Goal: Manage account settings

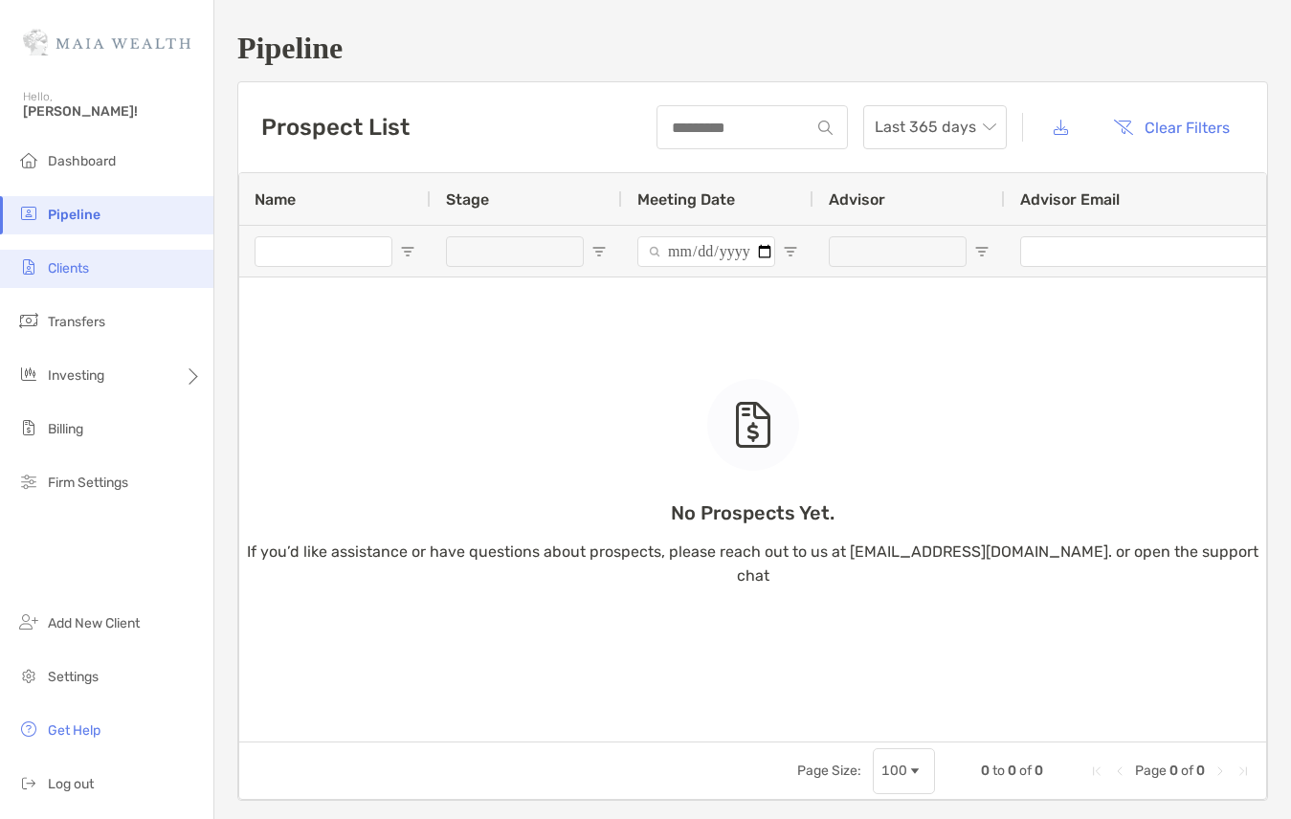
click at [86, 262] on span "Clients" at bounding box center [68, 268] width 41 height 16
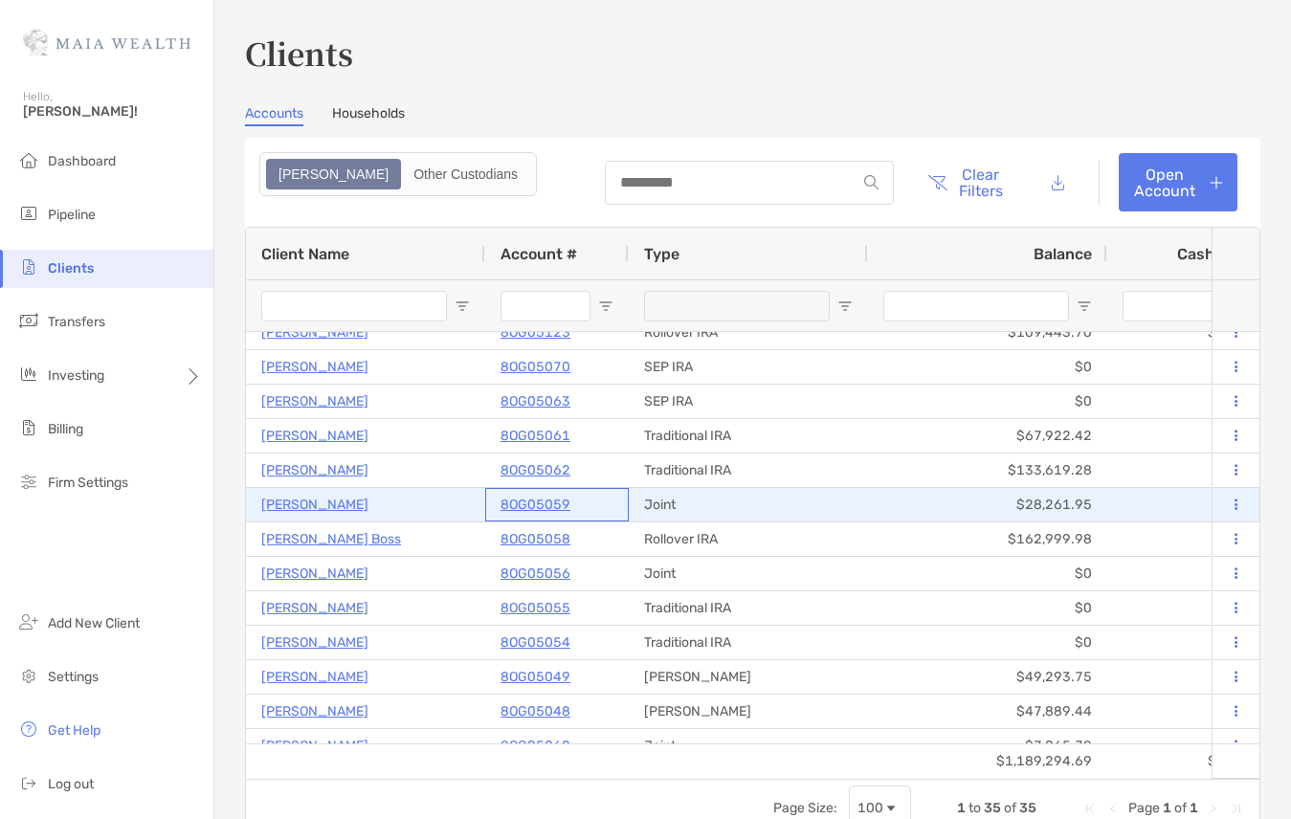
click at [539, 503] on p "8OG05059" at bounding box center [535, 505] width 70 height 24
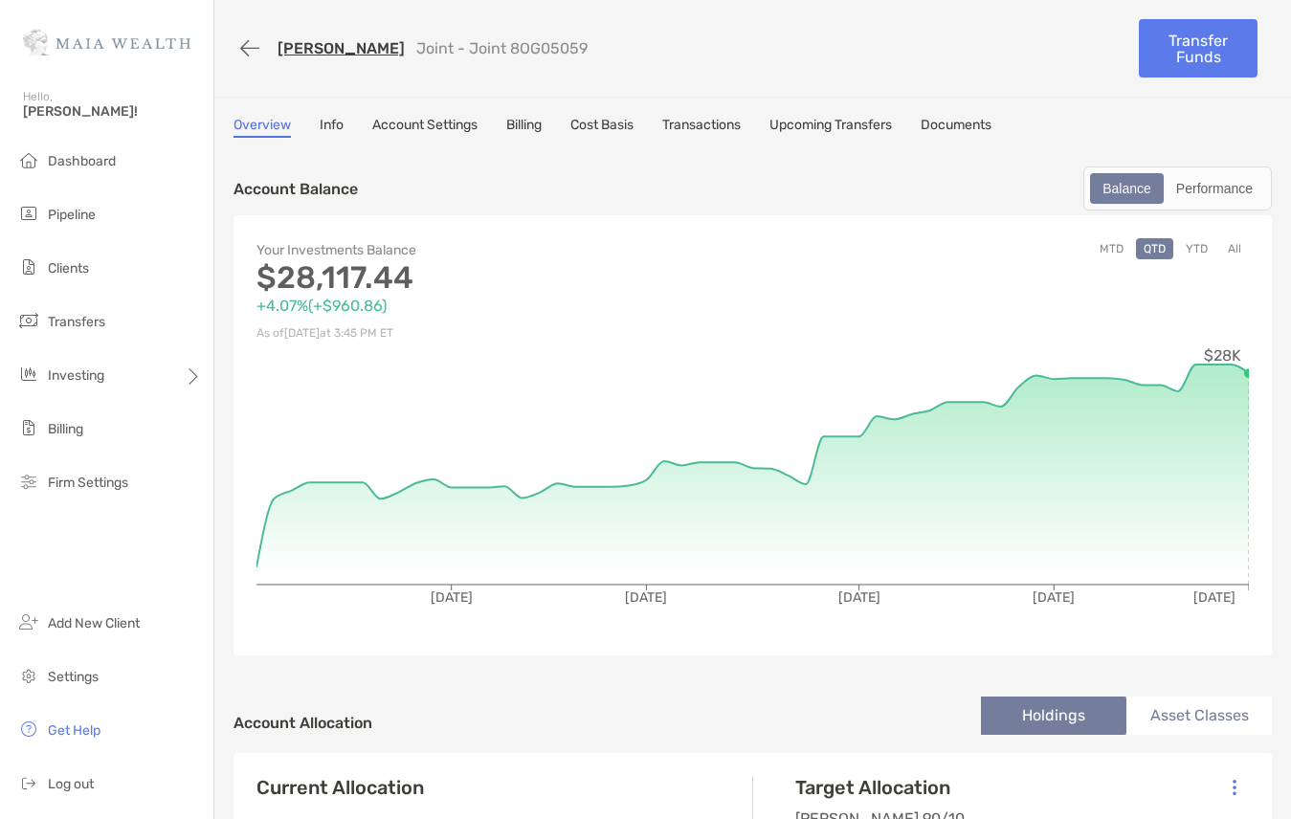
click at [334, 126] on link "Info" at bounding box center [332, 127] width 24 height 21
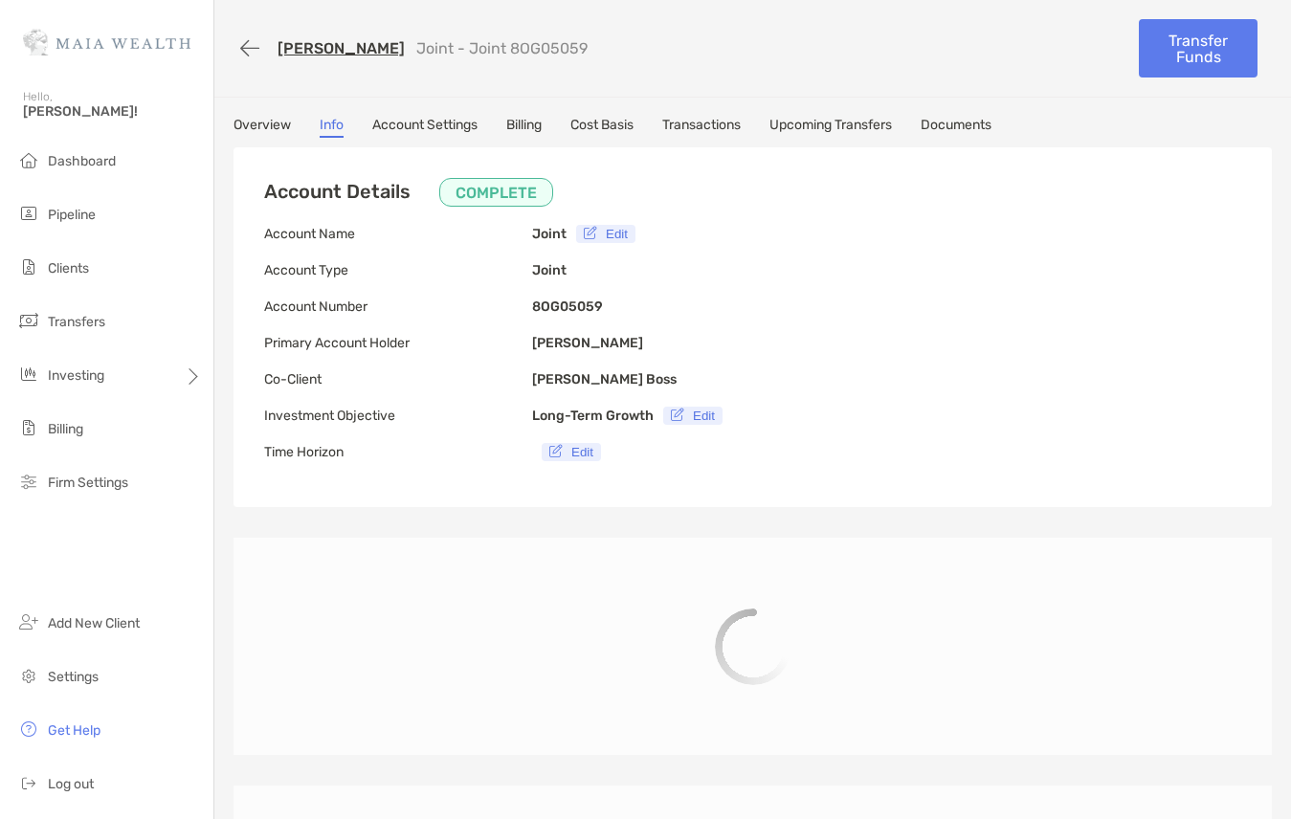
type input "**********"
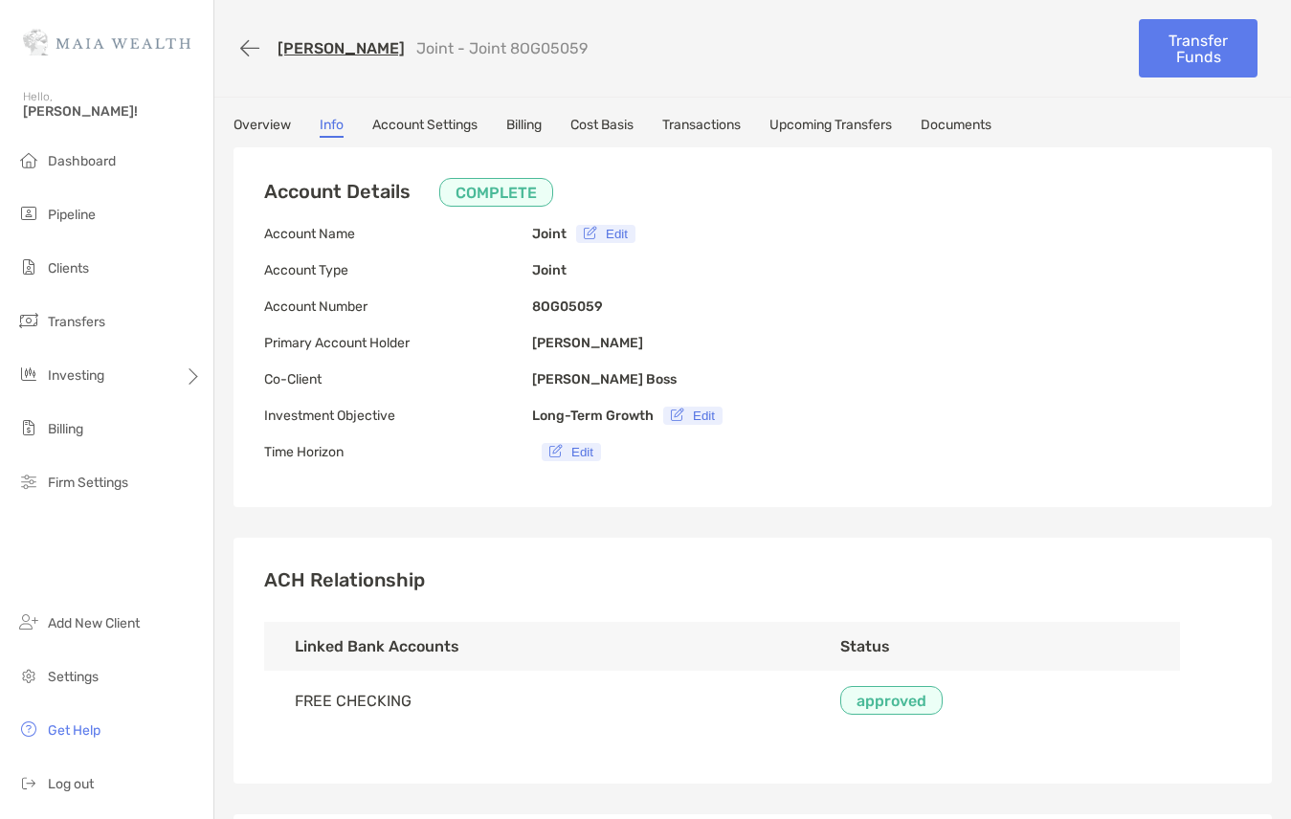
click at [297, 47] on link "[PERSON_NAME]" at bounding box center [340, 48] width 127 height 18
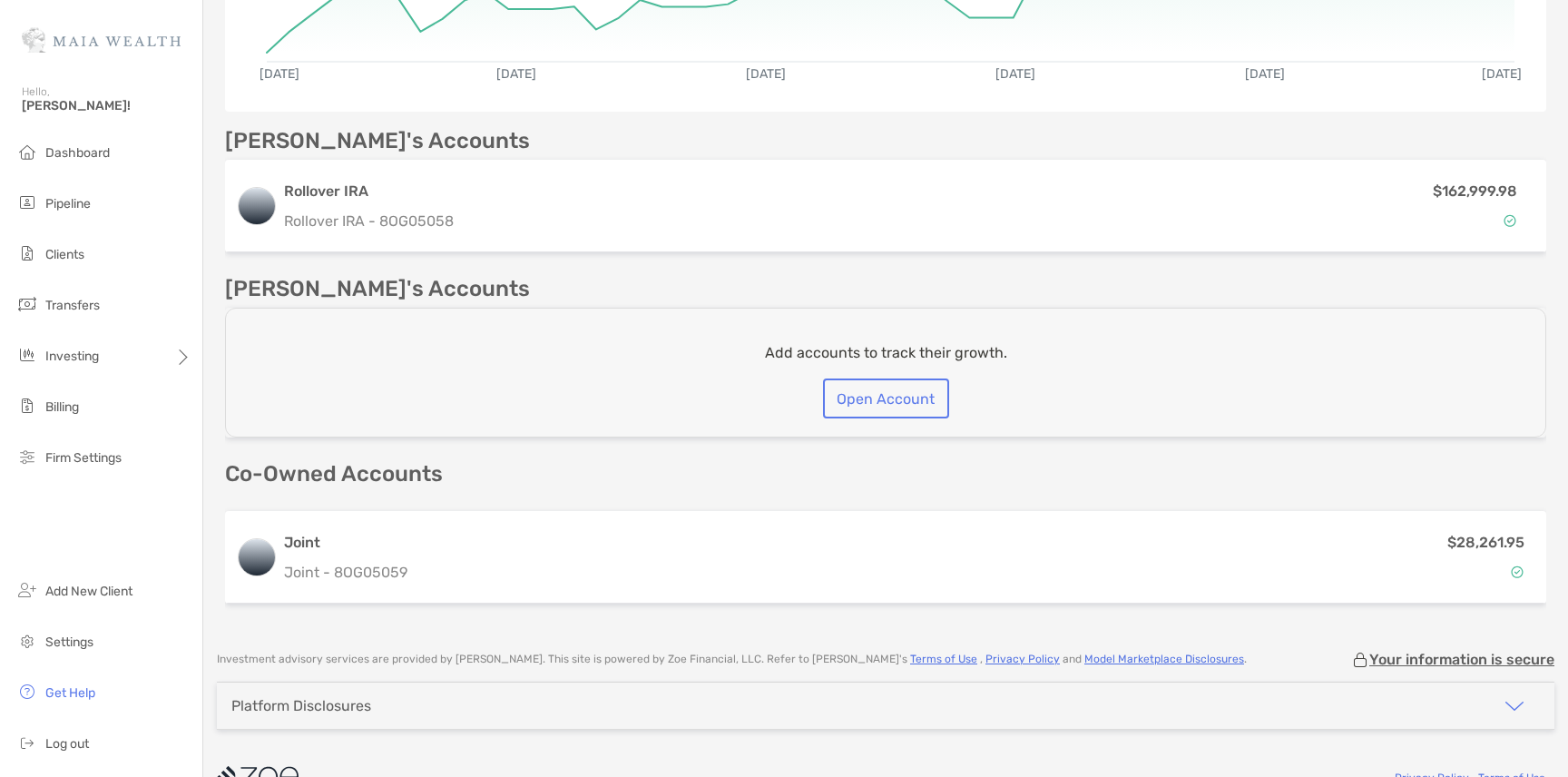
scroll to position [487, 0]
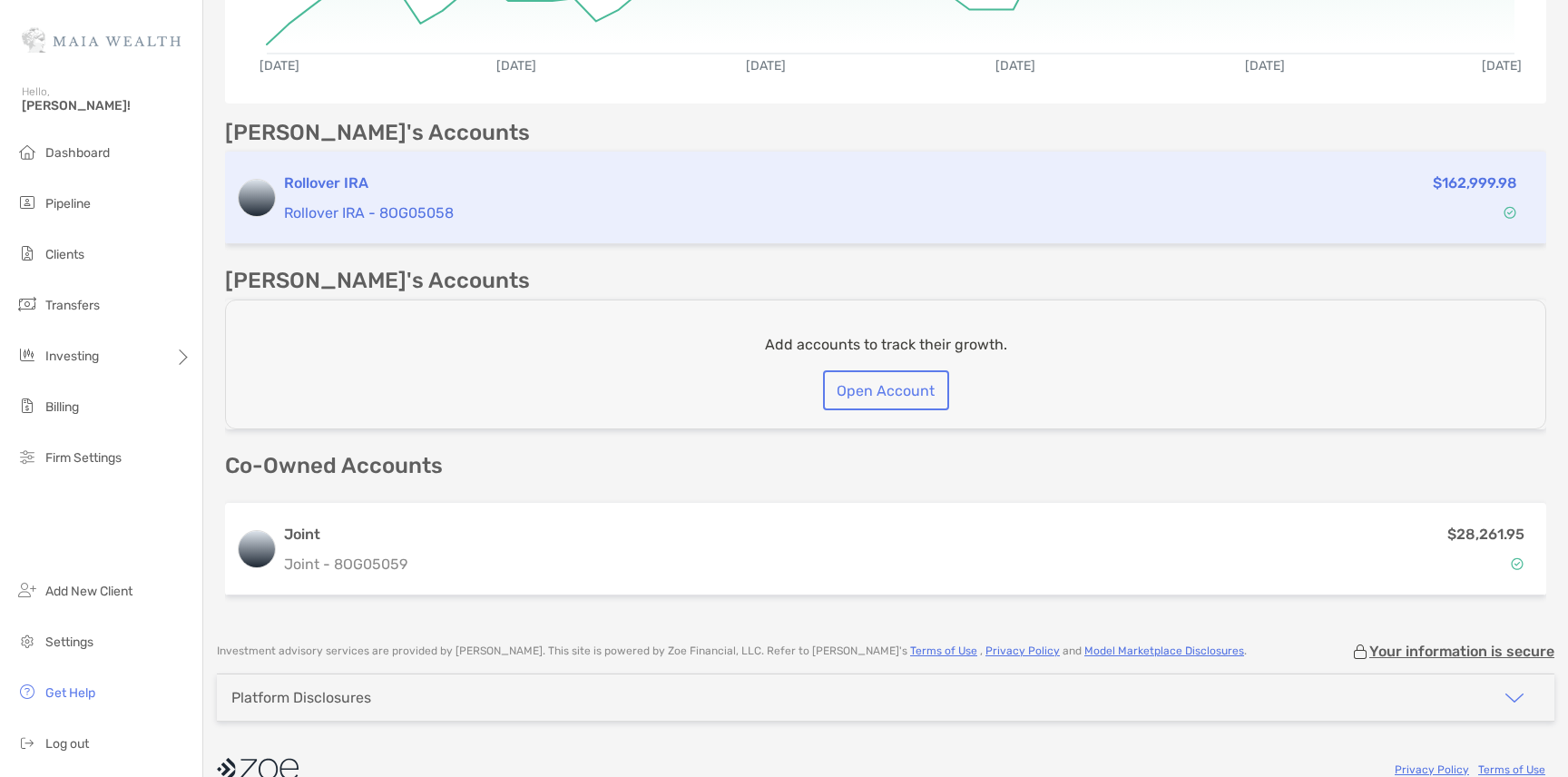
click at [443, 195] on div "Rollover IRA Rollover IRA - 8OG05058" at bounding box center [729, 198] width 893 height 52
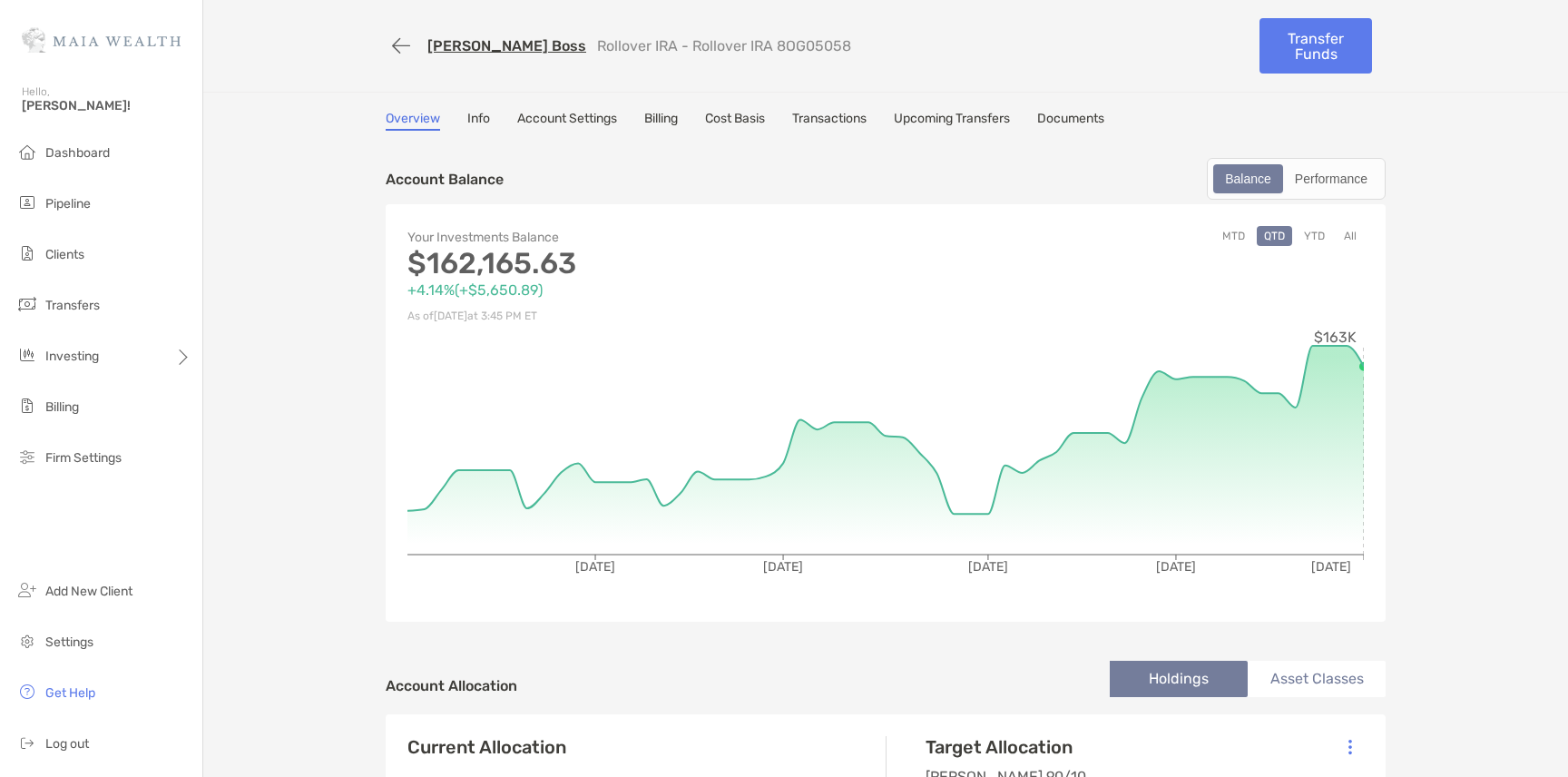
click at [581, 116] on link "Account Settings" at bounding box center [566, 120] width 100 height 20
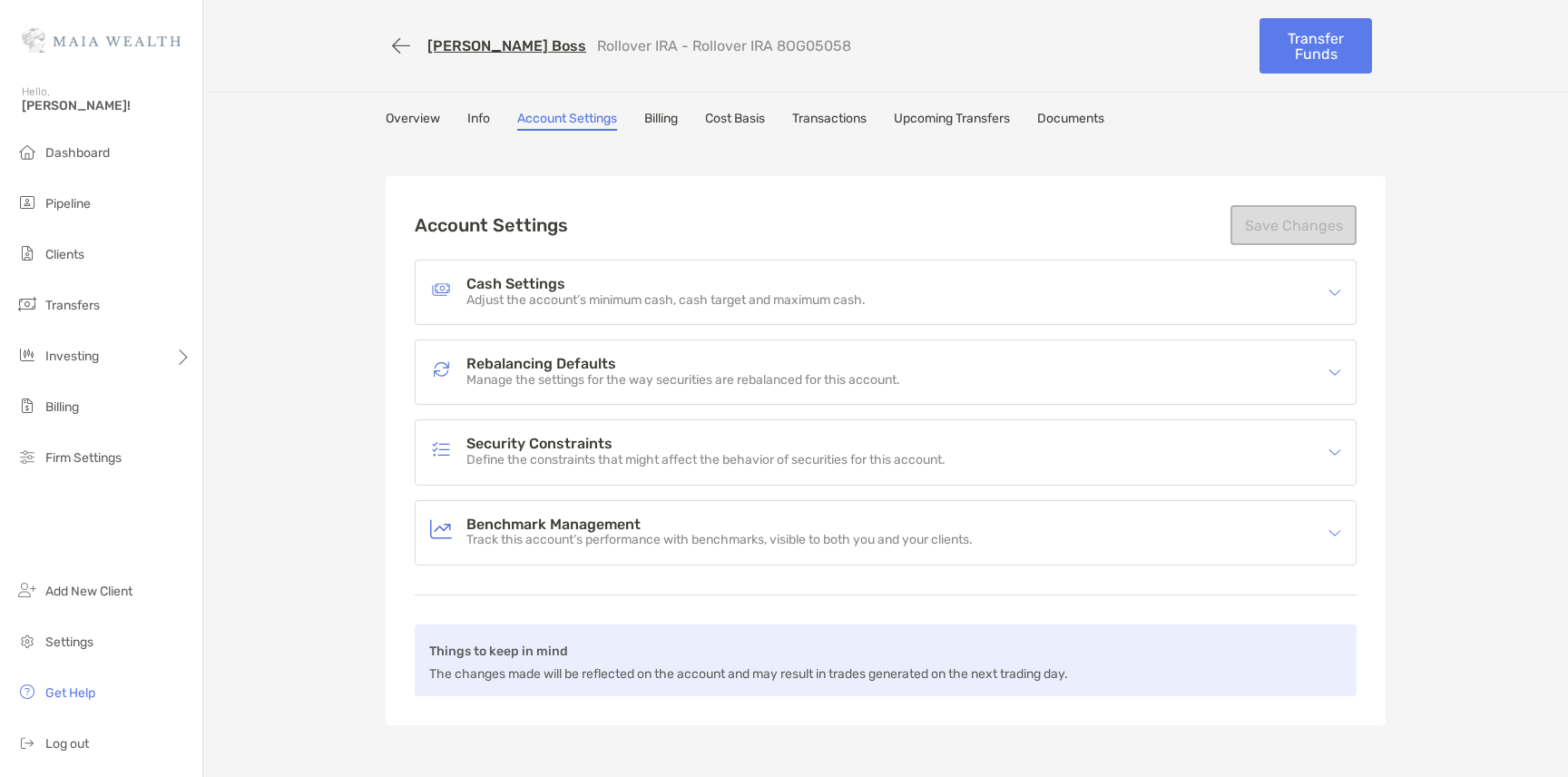
click at [483, 117] on link "Info" at bounding box center [479, 120] width 23 height 20
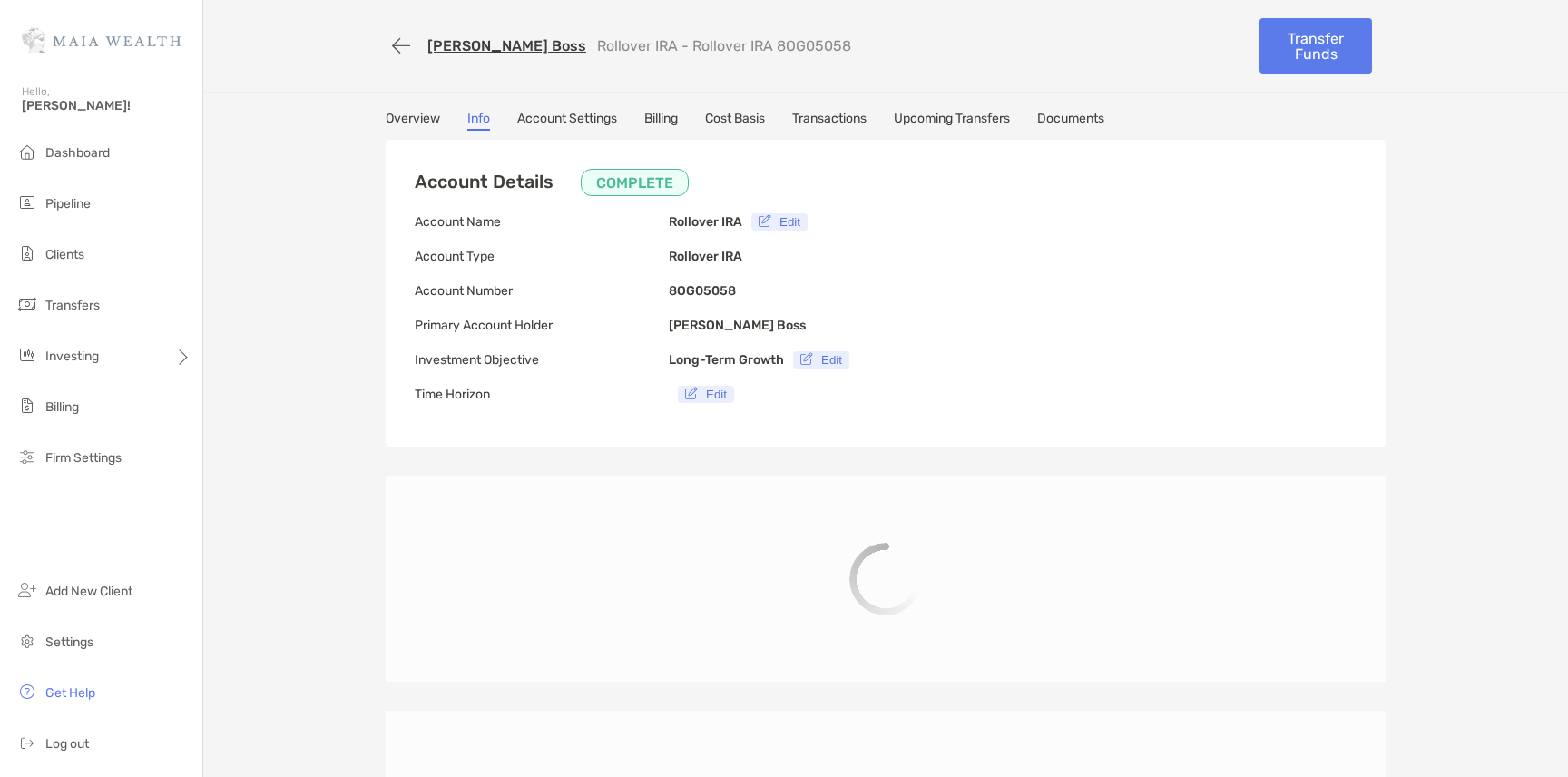
type input "**********"
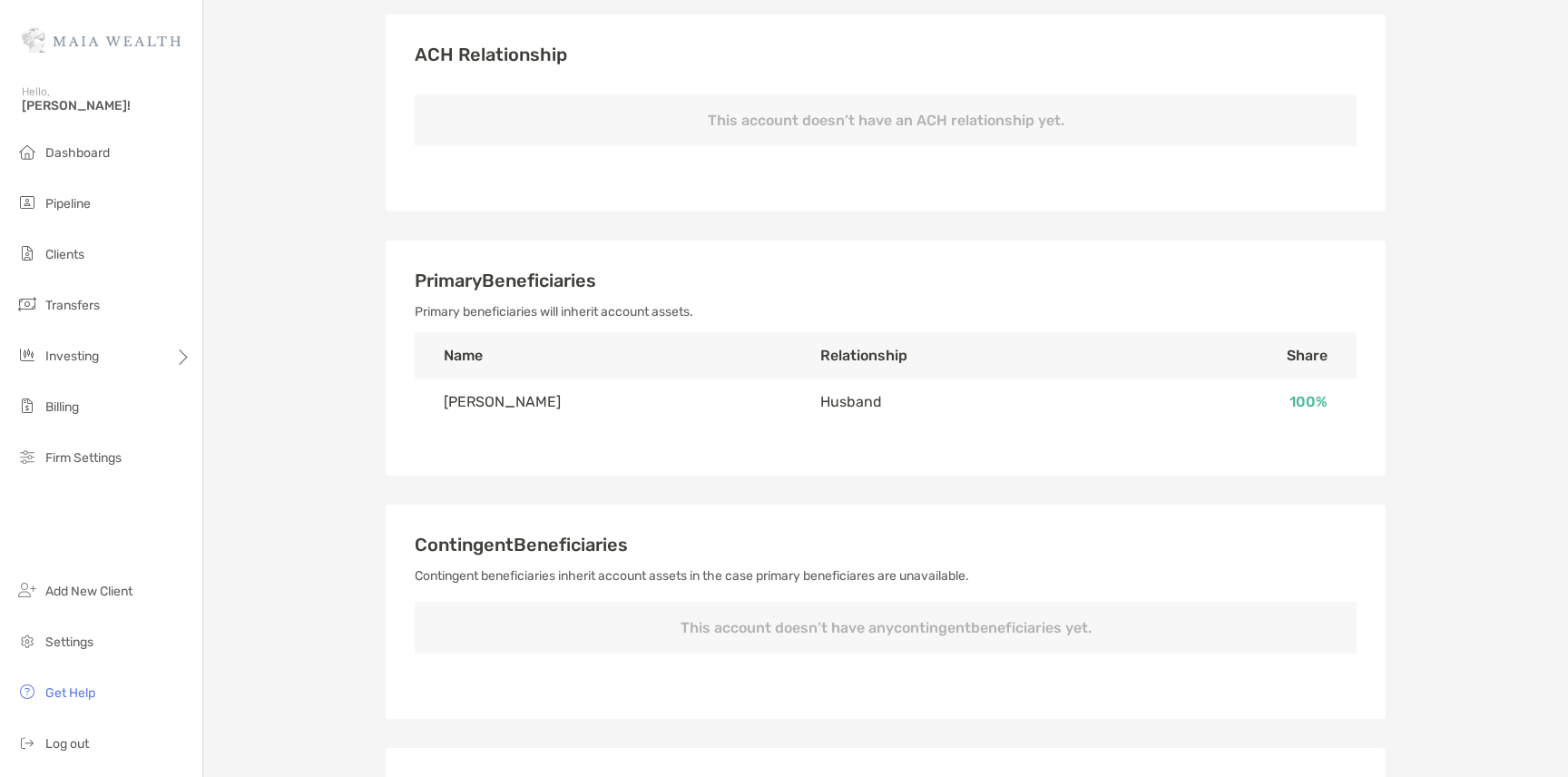
scroll to position [464, 0]
click at [839, 388] on td "Husband" at bounding box center [959, 398] width 336 height 46
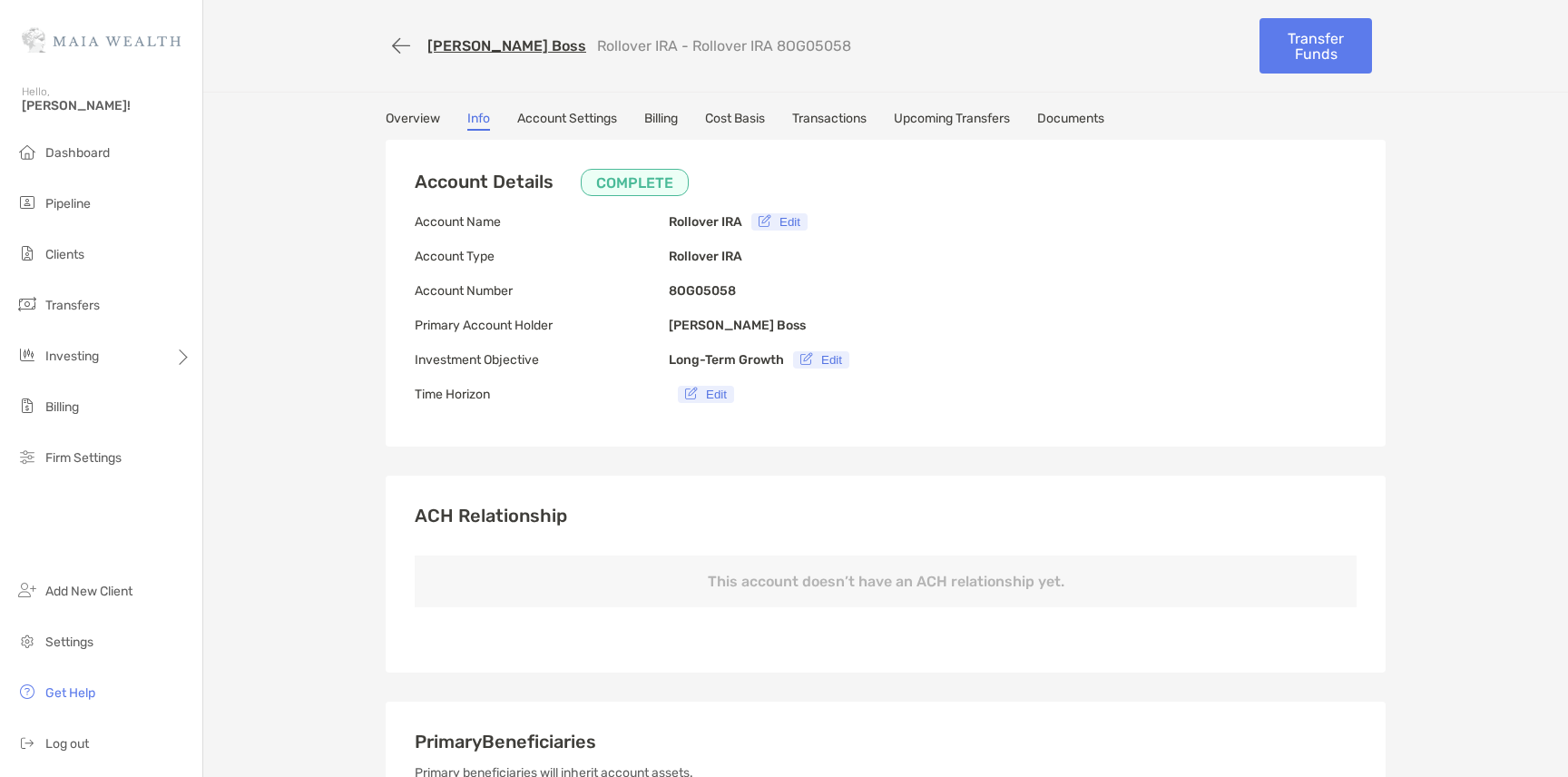
click at [1093, 120] on link "Documents" at bounding box center [1071, 120] width 67 height 20
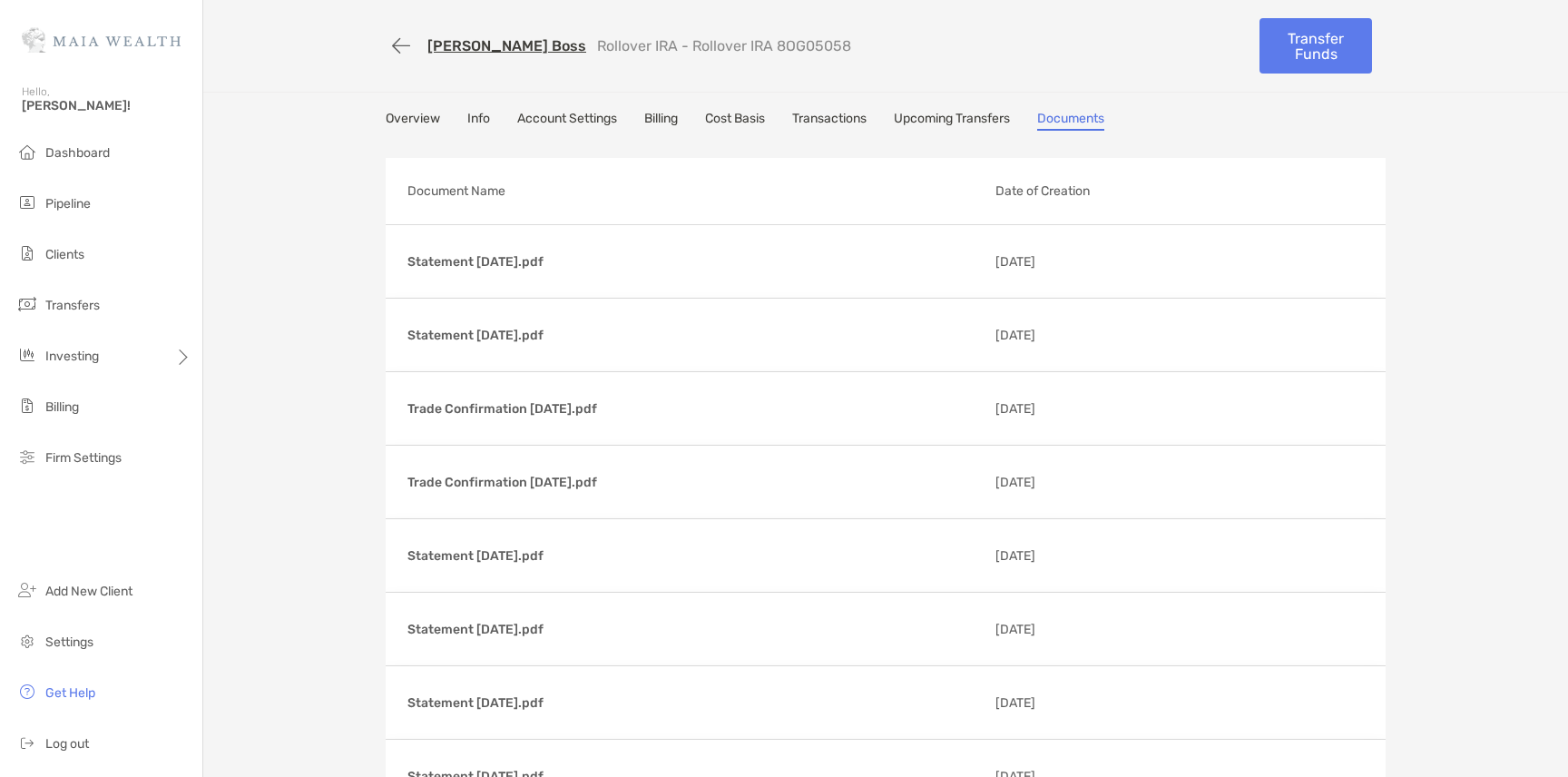
click at [962, 116] on link "Upcoming Transfers" at bounding box center [951, 120] width 116 height 20
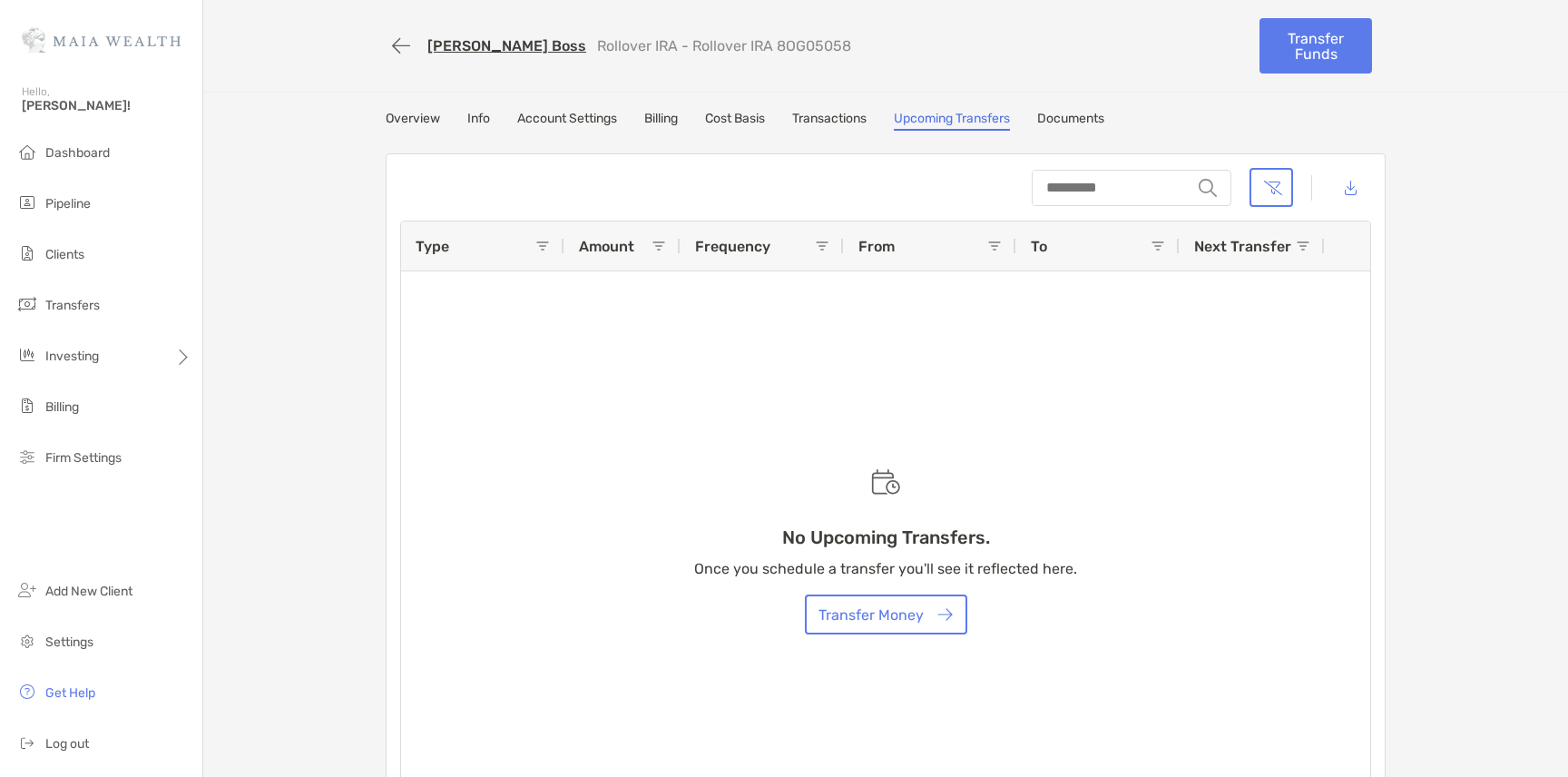
click at [826, 120] on link "Transactions" at bounding box center [829, 120] width 74 height 20
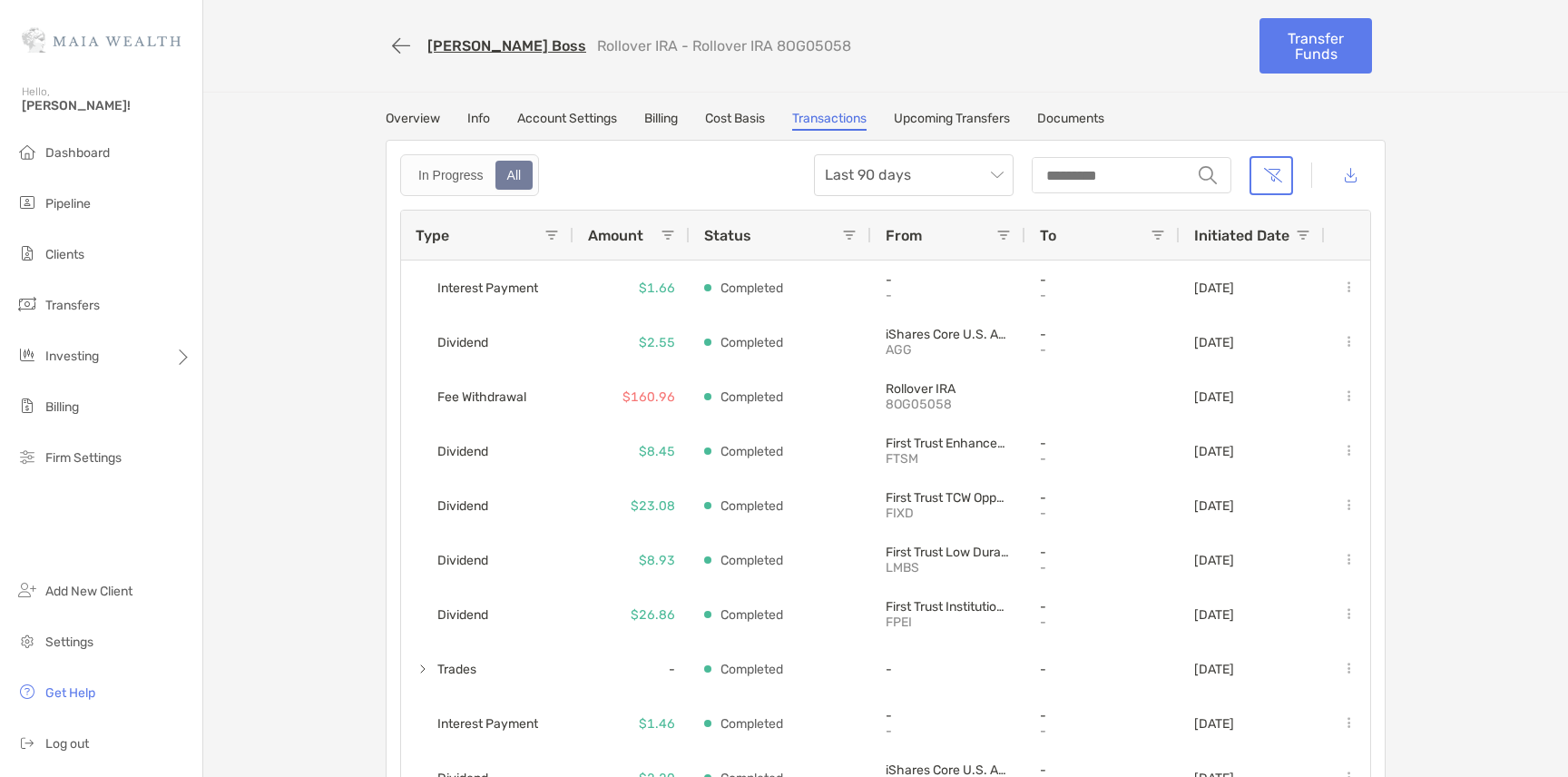
click at [475, 114] on link "Info" at bounding box center [479, 120] width 23 height 20
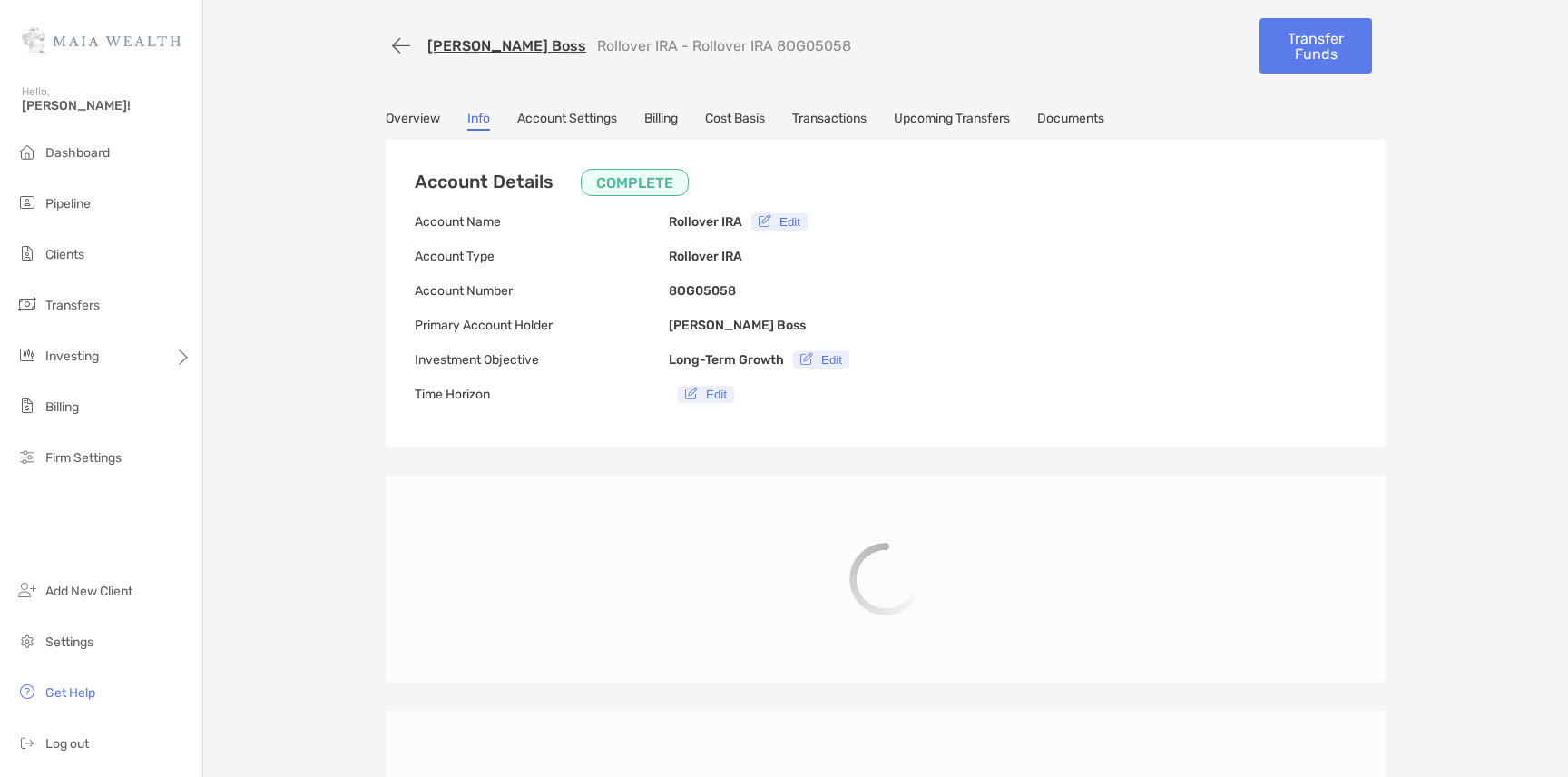
type input "**********"
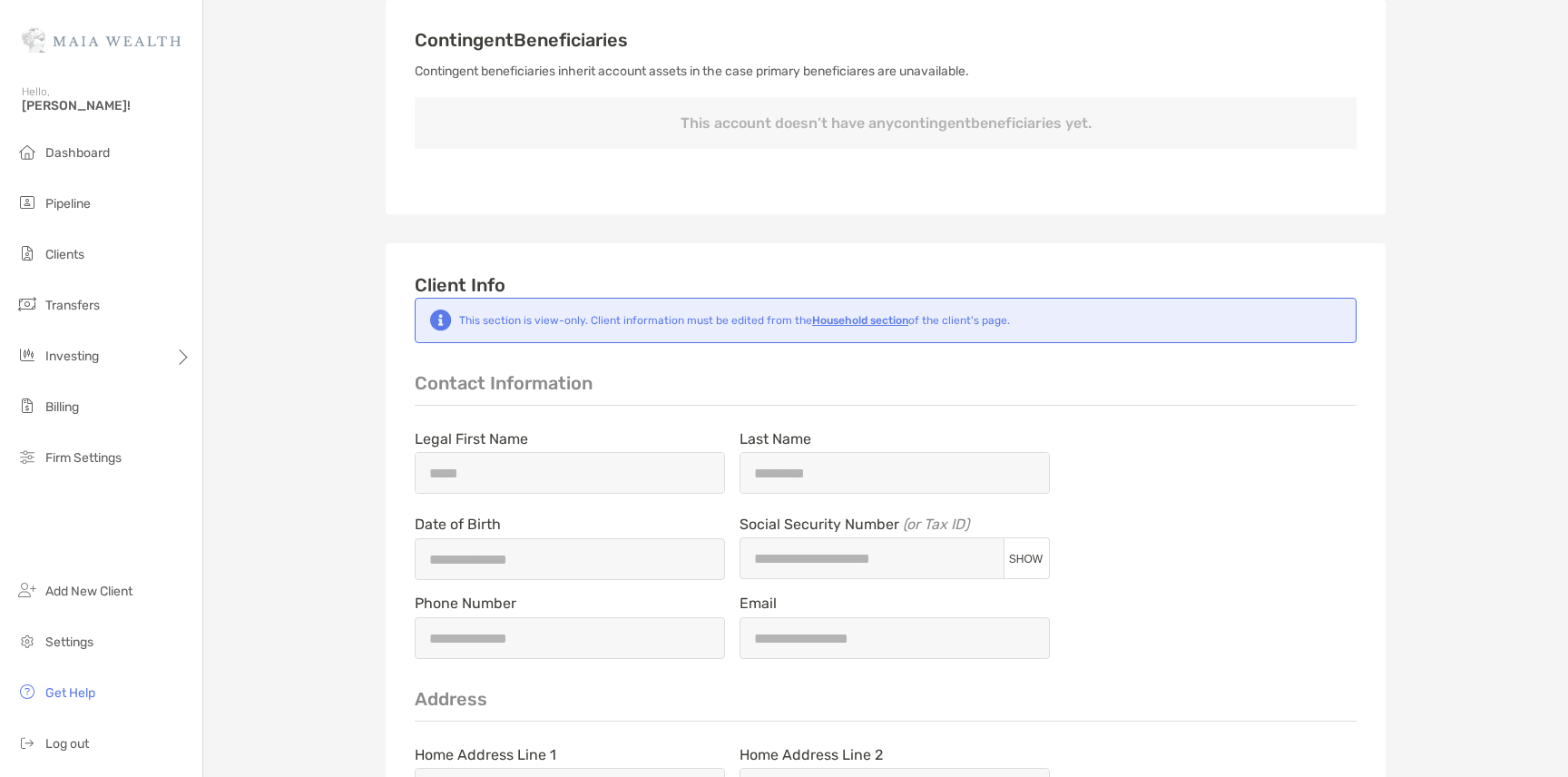
scroll to position [965, 0]
click at [876, 321] on b "Household section" at bounding box center [859, 321] width 96 height 12
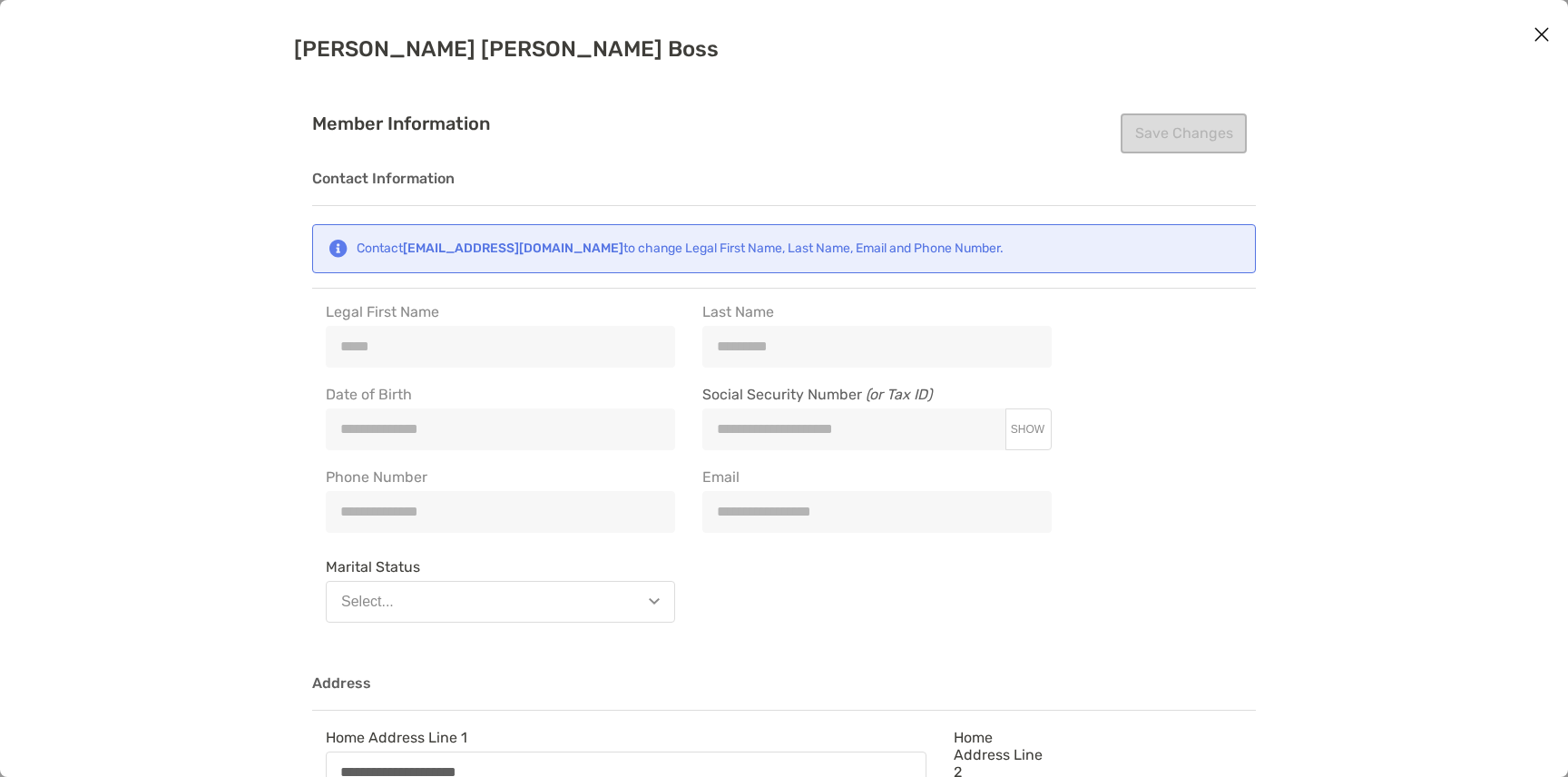
type input "**********"
drag, startPoint x: 568, startPoint y: 250, endPoint x: 409, endPoint y: 251, distance: 159.0
click at [409, 251] on div "Contact [EMAIL_ADDRESS][DOMAIN_NAME] to change Legal First Name, Last Name, Ema…" at bounding box center [680, 249] width 647 height 15
copy strong "[EMAIL_ADDRESS][DOMAIN_NAME]"
